Goal: Task Accomplishment & Management: Manage account settings

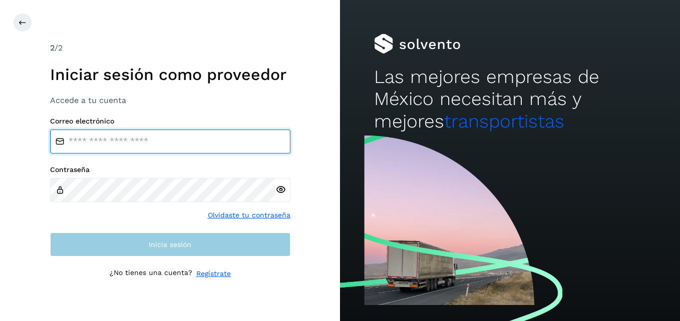
type input "**********"
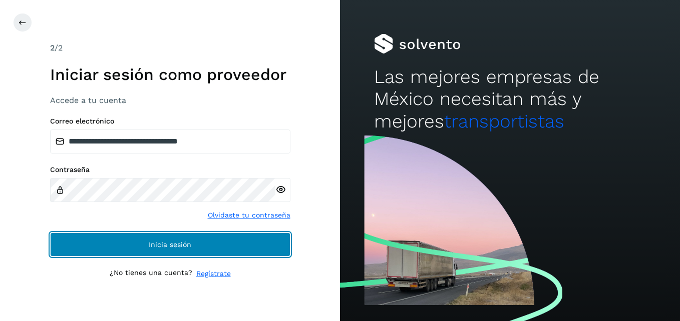
click at [135, 242] on button "Inicia sesión" at bounding box center [170, 245] width 240 height 24
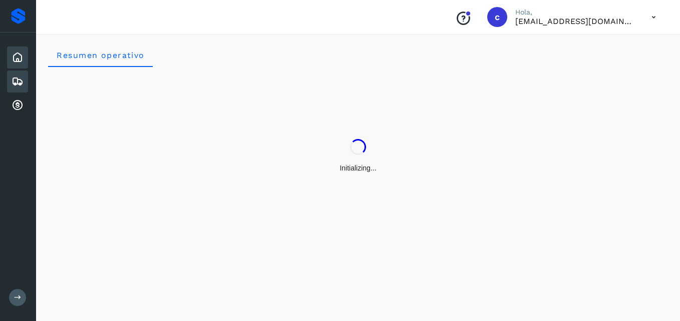
click at [15, 79] on icon at bounding box center [18, 82] width 12 height 12
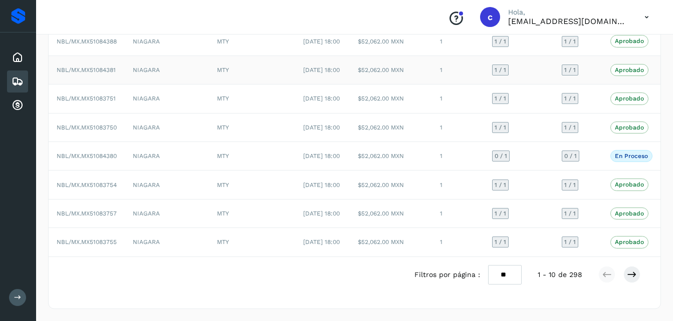
scroll to position [225, 0]
click at [634, 276] on icon at bounding box center [631, 275] width 10 height 10
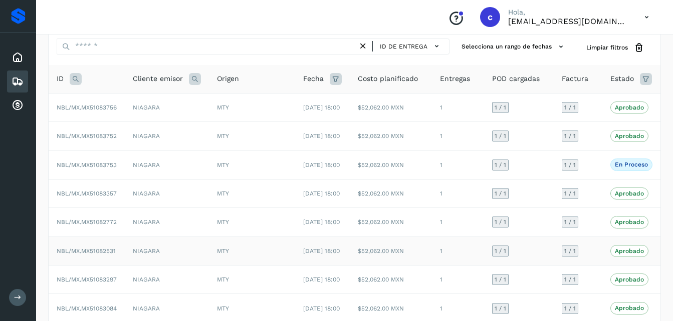
scroll to position [35, 0]
click at [648, 11] on icon at bounding box center [646, 17] width 21 height 21
click at [567, 42] on div "Cerrar sesión" at bounding box center [596, 45] width 119 height 19
